Goal: Task Accomplishment & Management: Complete application form

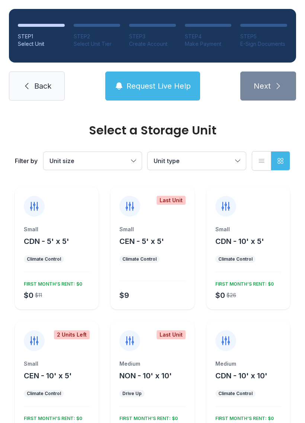
click at [254, 283] on div "FIRST MONTH’S RENT: $0" at bounding box center [242, 282] width 61 height 9
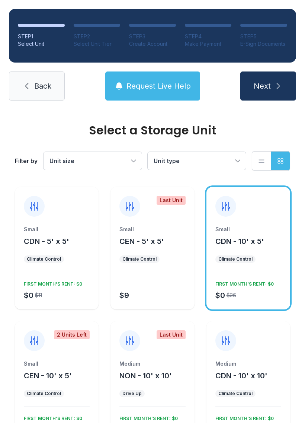
click at [240, 256] on div "Climate Control" at bounding box center [235, 259] width 34 height 6
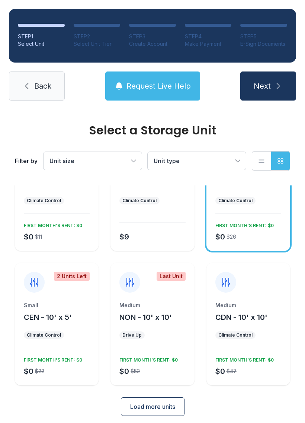
scroll to position [64, 0]
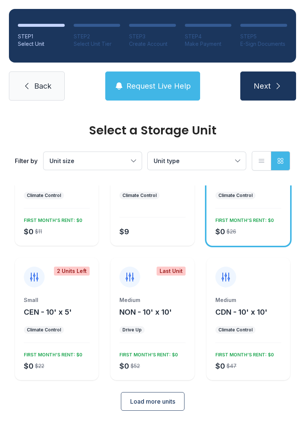
click at [259, 83] on span "Next" at bounding box center [262, 86] width 17 height 10
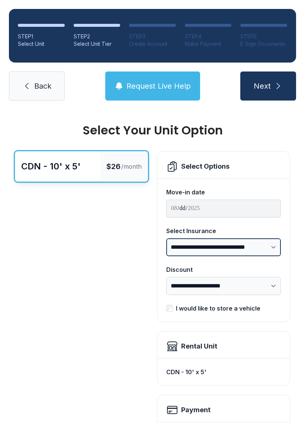
click at [266, 250] on select "**********" at bounding box center [223, 247] width 115 height 18
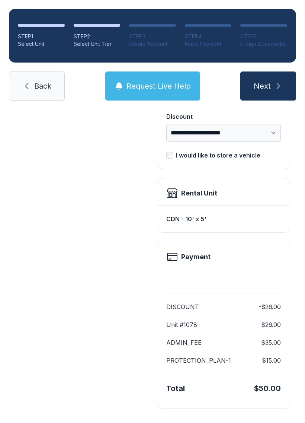
scroll to position [152, 0]
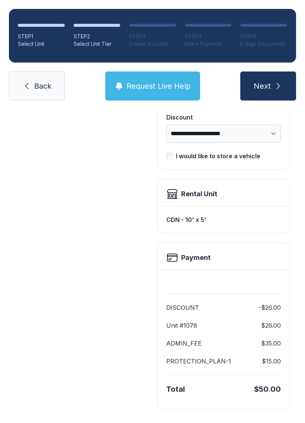
click at [256, 80] on button "Next" at bounding box center [268, 85] width 56 height 29
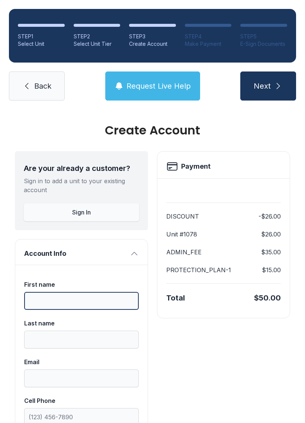
click at [36, 295] on input "First name" at bounding box center [81, 301] width 115 height 18
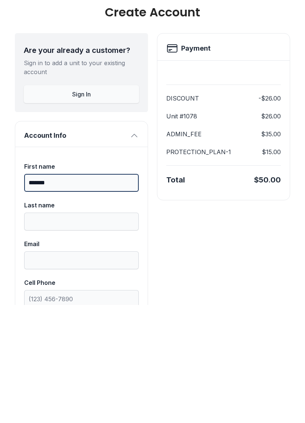
type input "******"
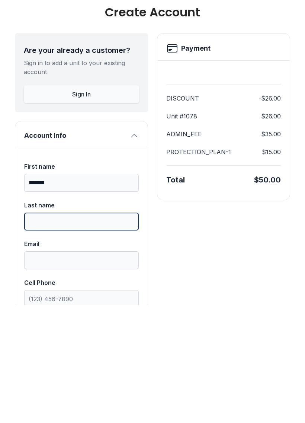
click at [38, 330] on input "Last name" at bounding box center [81, 339] width 115 height 18
type input "******"
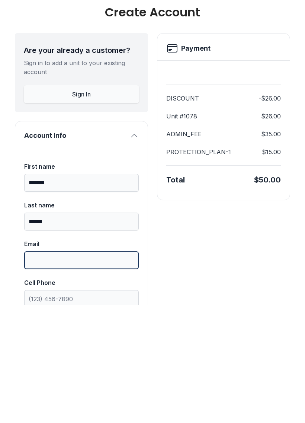
click at [40, 369] on input "Email" at bounding box center [81, 378] width 115 height 18
type input "**********"
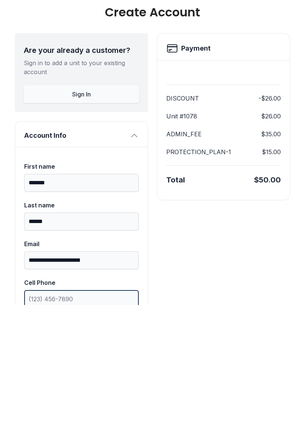
click at [77, 408] on input "Cell Phone" at bounding box center [81, 417] width 115 height 18
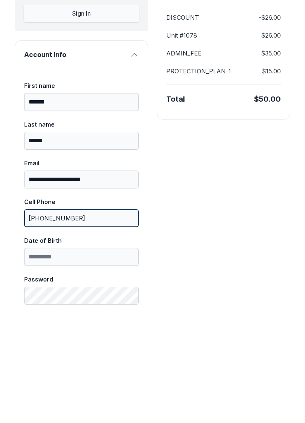
scroll to position [82, 0]
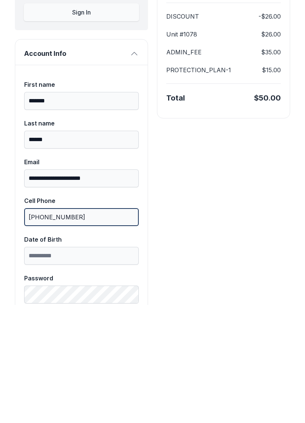
type input "[PHONE_NUMBER]"
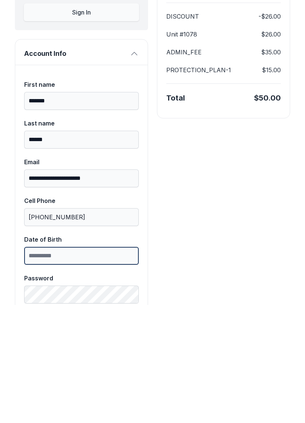
click at [36, 365] on input "Date of Birth" at bounding box center [81, 374] width 115 height 18
type input "**********"
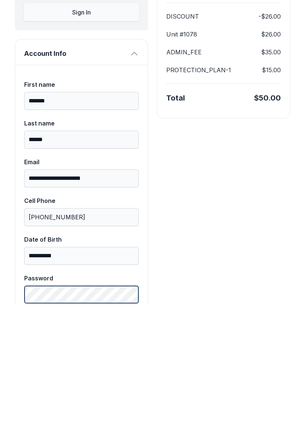
click at [268, 71] on button "Next" at bounding box center [268, 85] width 56 height 29
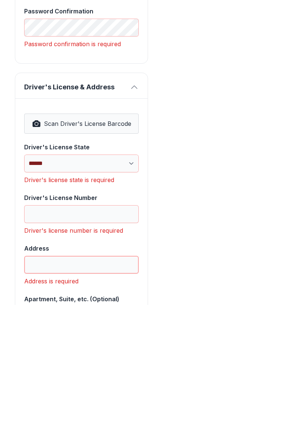
scroll to position [378, 0]
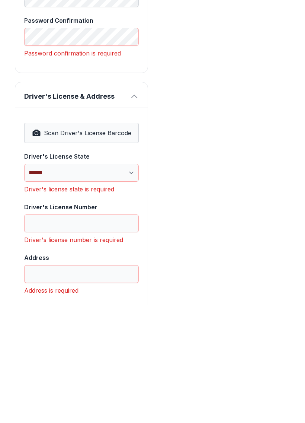
click at [44, 246] on span "Scan Driver's License Barcode" at bounding box center [87, 250] width 87 height 9
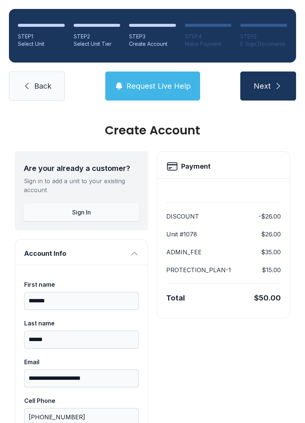
scroll to position [0, 0]
click at [34, 81] on span "Back" at bounding box center [42, 86] width 17 height 10
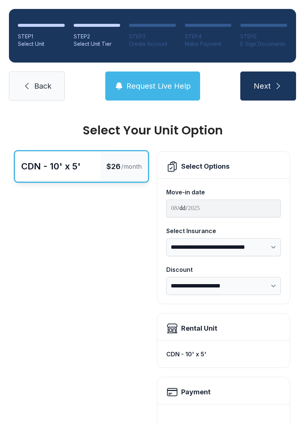
click at [35, 69] on div "STEP 1 Select Unit STEP 2 Select Unit Tier STEP 3 Create Account STEP 4 Make Pa…" at bounding box center [152, 54] width 305 height 109
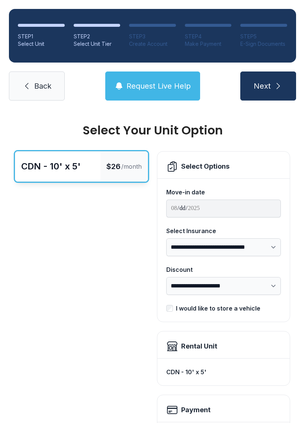
click at [35, 69] on div "STEP 1 Select Unit STEP 2 Select Unit Tier STEP 3 Create Account STEP 4 Make Pa…" at bounding box center [152, 54] width 305 height 109
click at [33, 81] on link "Back" at bounding box center [37, 85] width 56 height 29
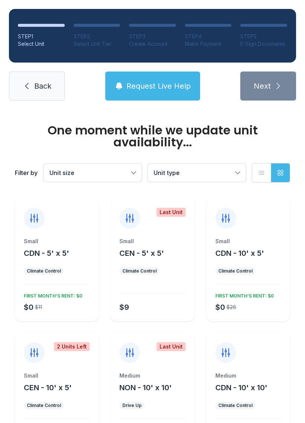
click at [32, 87] on link "Back" at bounding box center [37, 85] width 56 height 29
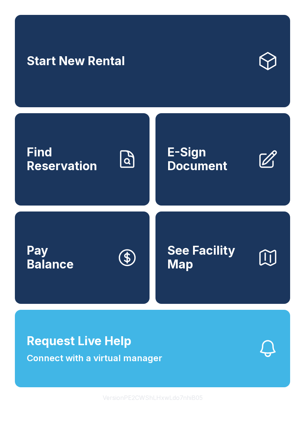
click at [31, 92] on link "Start New Rental" at bounding box center [152, 61] width 275 height 92
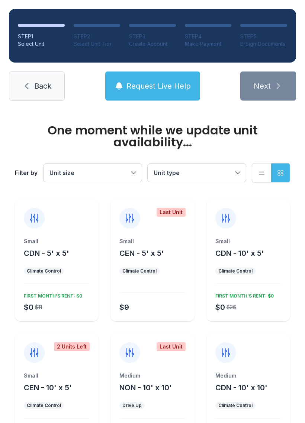
click at [27, 89] on icon at bounding box center [26, 85] width 9 height 9
